Goal: Task Accomplishment & Management: Use online tool/utility

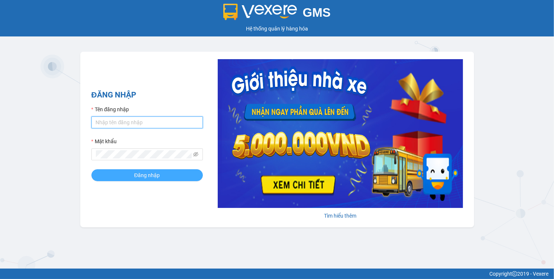
type input "tuyet.hoanglinh"
click at [137, 181] on div "ĐĂNG NHẬP Tên đăng nhập [PERSON_NAME].hoanglinh Mật khẩu Đăng nhập" at bounding box center [146, 139] width 111 height 101
click at [138, 173] on span "Đăng nhập" at bounding box center [147, 175] width 26 height 8
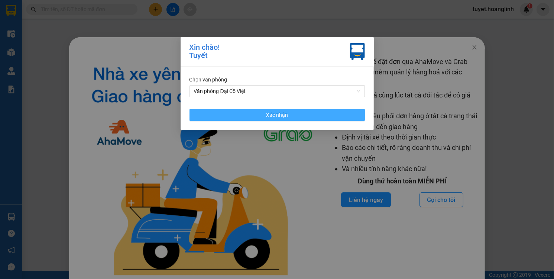
click at [246, 114] on button "Xác nhận" at bounding box center [276, 115] width 175 height 12
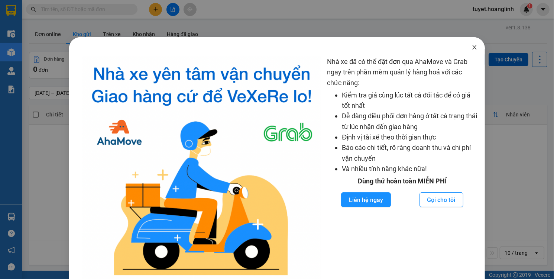
click at [465, 48] on span "Close" at bounding box center [474, 47] width 21 height 21
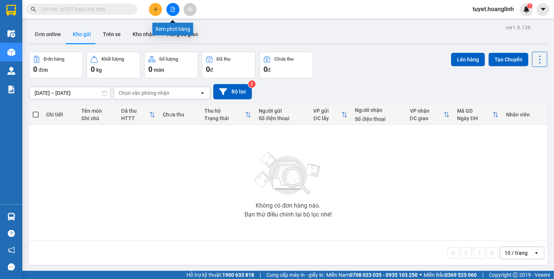
click at [172, 7] on icon "file-add" at bounding box center [173, 9] width 4 height 5
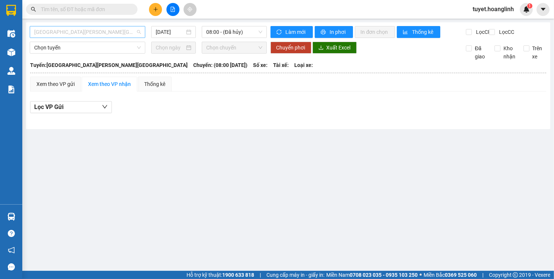
click at [106, 34] on span "[GEOGRAPHIC_DATA][PERSON_NAME][GEOGRAPHIC_DATA]" at bounding box center [87, 31] width 107 height 11
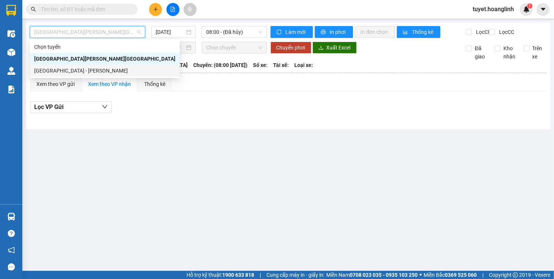
click at [92, 69] on div "[GEOGRAPHIC_DATA] - [PERSON_NAME]" at bounding box center [104, 70] width 141 height 8
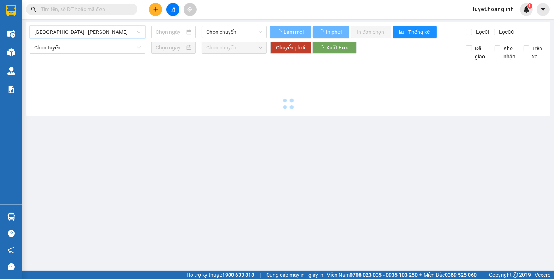
type input "[DATE]"
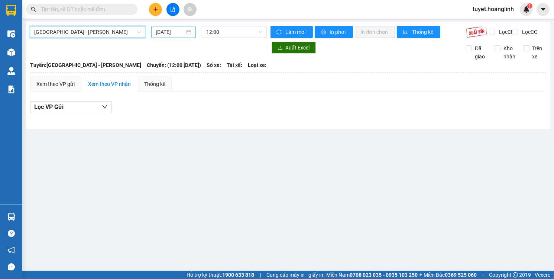
click at [172, 31] on input "[DATE]" at bounding box center [170, 32] width 29 height 8
click at [233, 29] on span "12:00" at bounding box center [234, 31] width 56 height 11
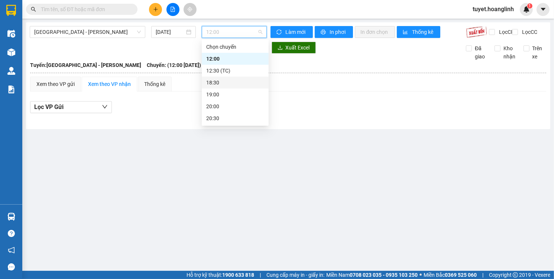
click at [223, 81] on div "18:30" at bounding box center [235, 82] width 58 height 8
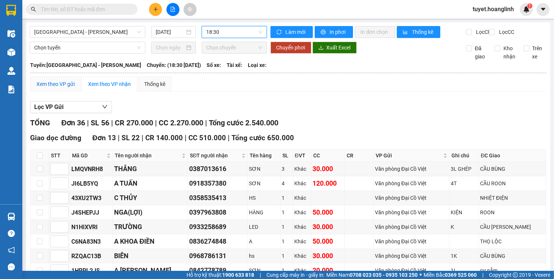
click at [62, 87] on div "Xem theo VP gửi" at bounding box center [55, 84] width 38 height 8
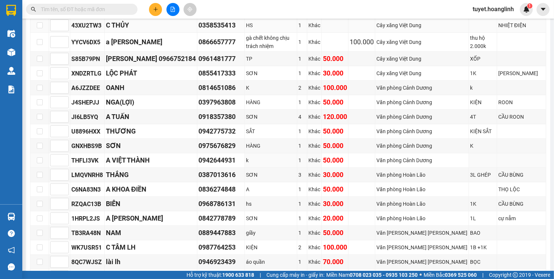
scroll to position [172, 0]
click at [275, 202] on div "hs" at bounding box center [271, 203] width 50 height 8
drag, startPoint x: 275, startPoint y: 202, endPoint x: 298, endPoint y: 133, distance: 72.1
drag, startPoint x: 298, startPoint y: 133, endPoint x: 295, endPoint y: 141, distance: 7.8
drag, startPoint x: 295, startPoint y: 141, endPoint x: 229, endPoint y: 179, distance: 76.5
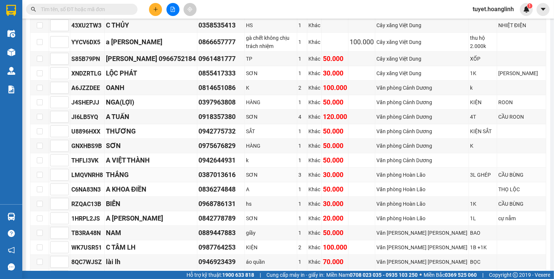
click at [229, 179] on td "0387013616" at bounding box center [221, 175] width 48 height 14
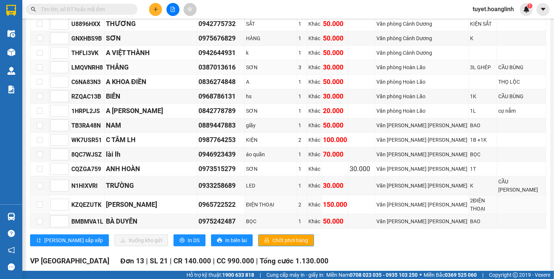
scroll to position [279, 0]
